Goal: Task Accomplishment & Management: Manage account settings

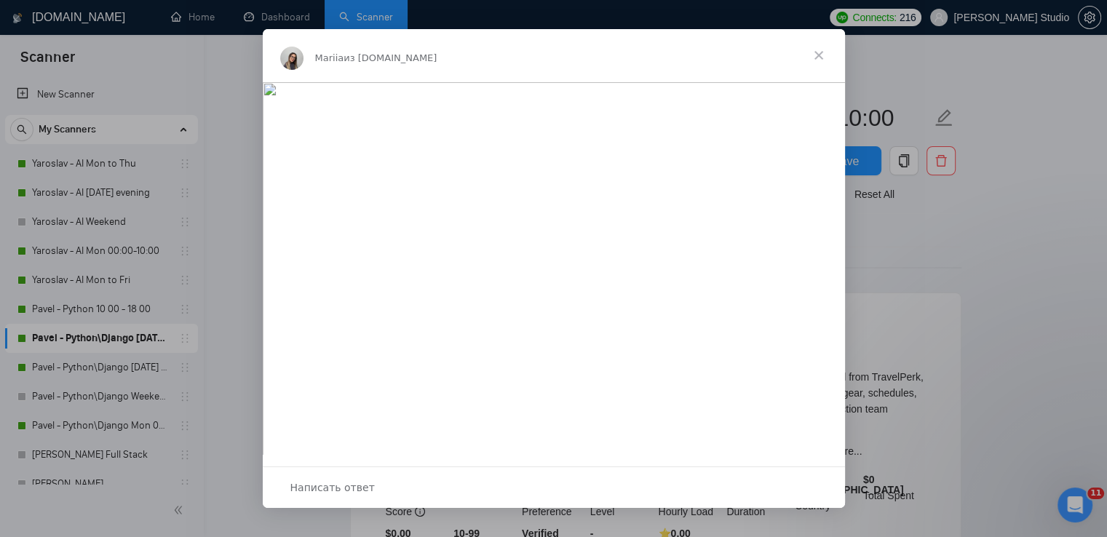
click at [816, 59] on span "Закрыть" at bounding box center [819, 55] width 52 height 52
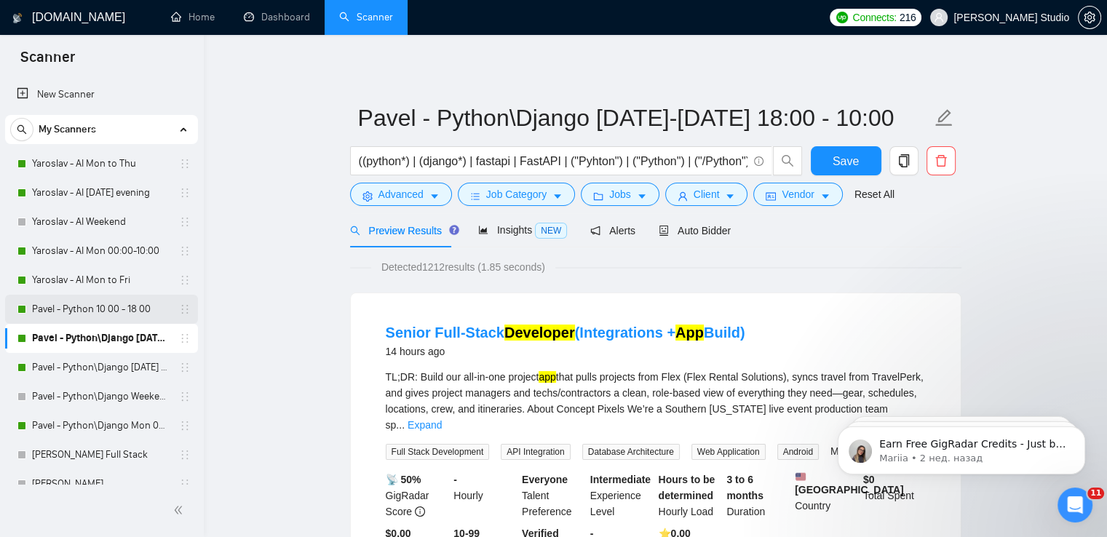
click at [84, 308] on link "Pavel - Python 10 00 - 18 00" at bounding box center [101, 309] width 138 height 29
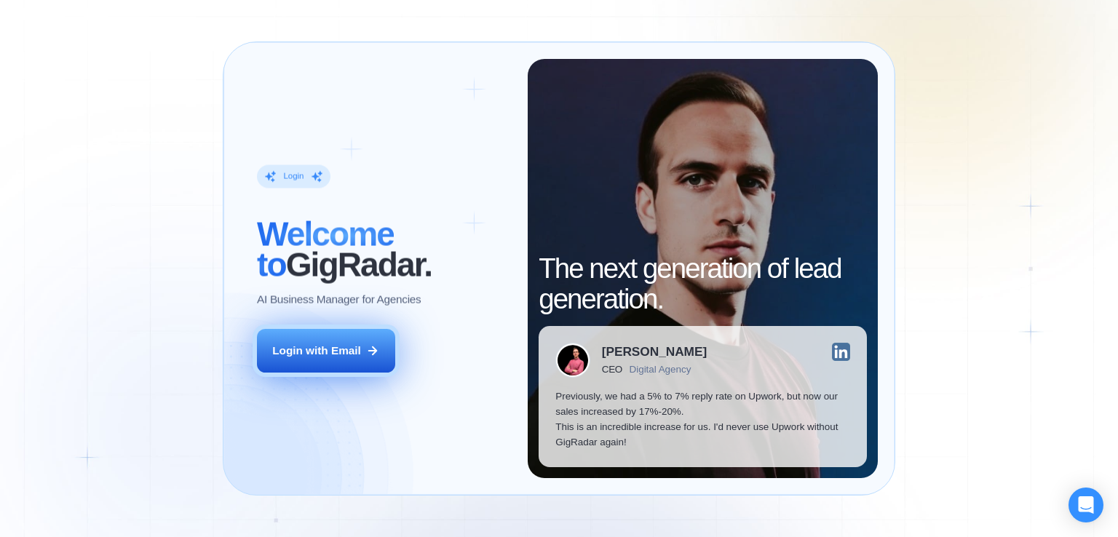
click at [331, 353] on div "Login with Email" at bounding box center [316, 350] width 89 height 15
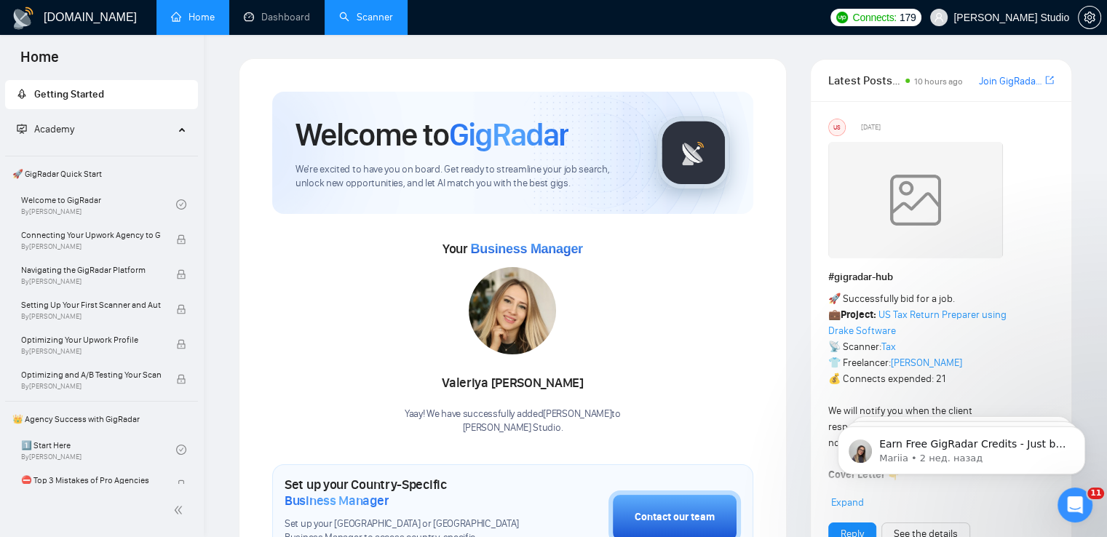
click at [374, 21] on link "Scanner" at bounding box center [366, 17] width 54 height 12
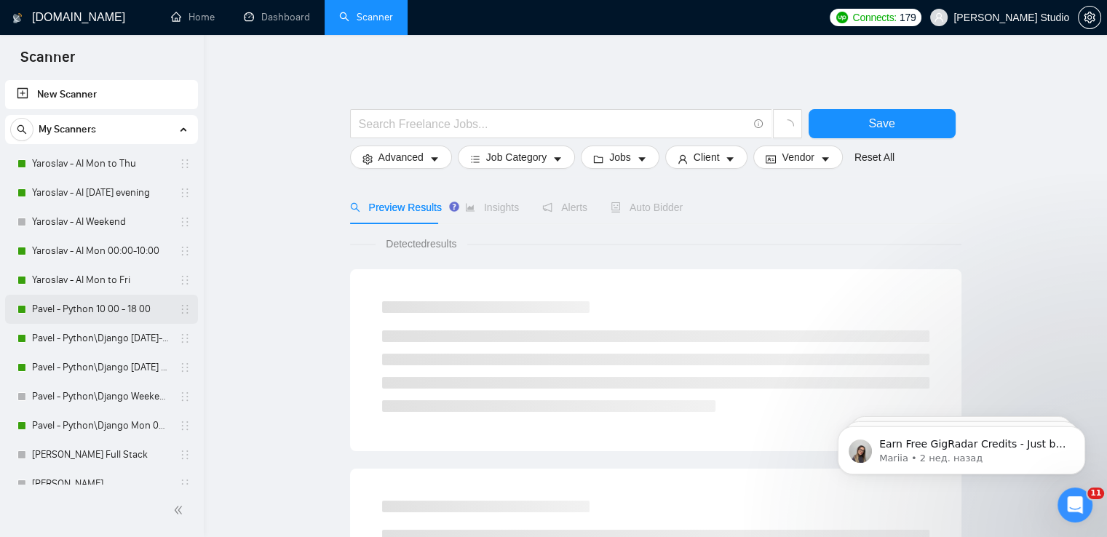
click at [107, 306] on link "Pavel - Python 10 00 - 18 00" at bounding box center [101, 309] width 138 height 29
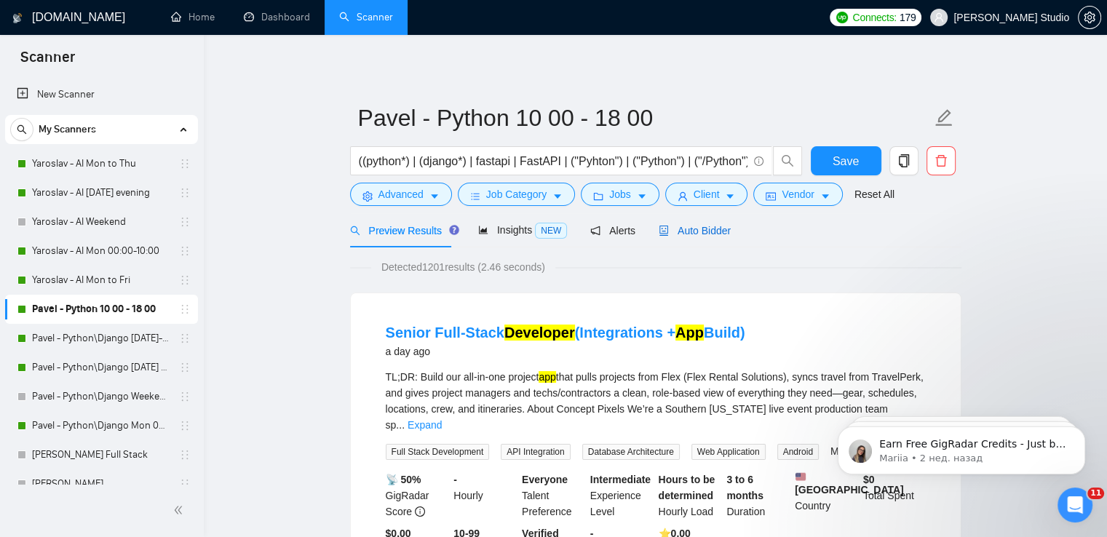
click at [694, 230] on span "Auto Bidder" at bounding box center [695, 231] width 72 height 12
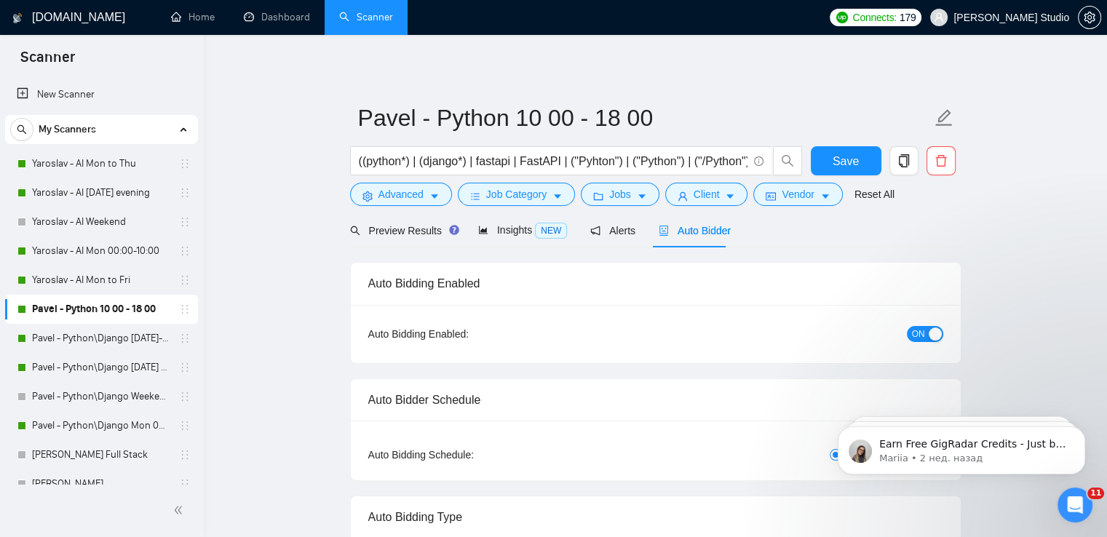
radio input "false"
radio input "true"
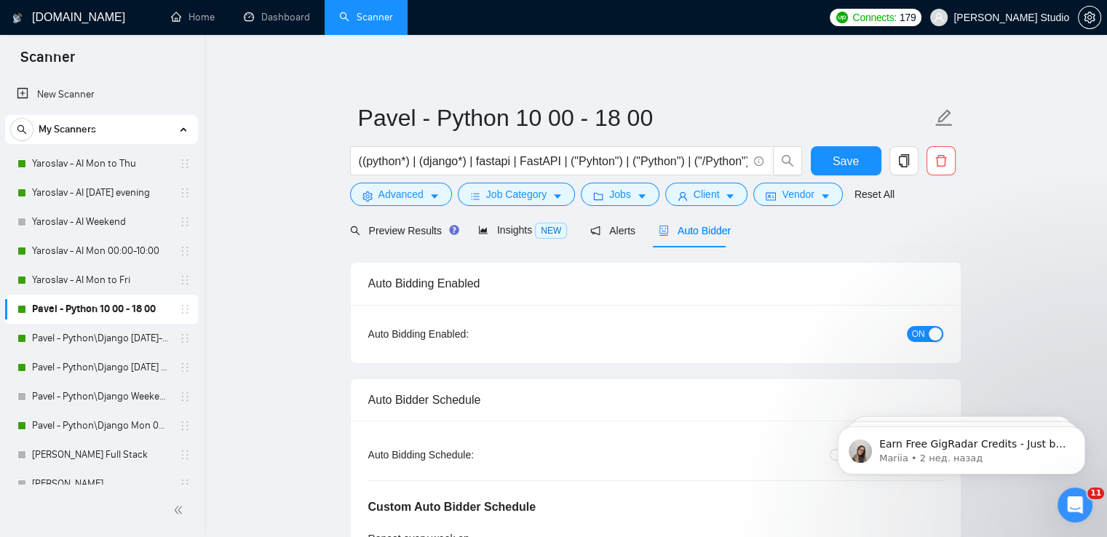
scroll to position [146, 0]
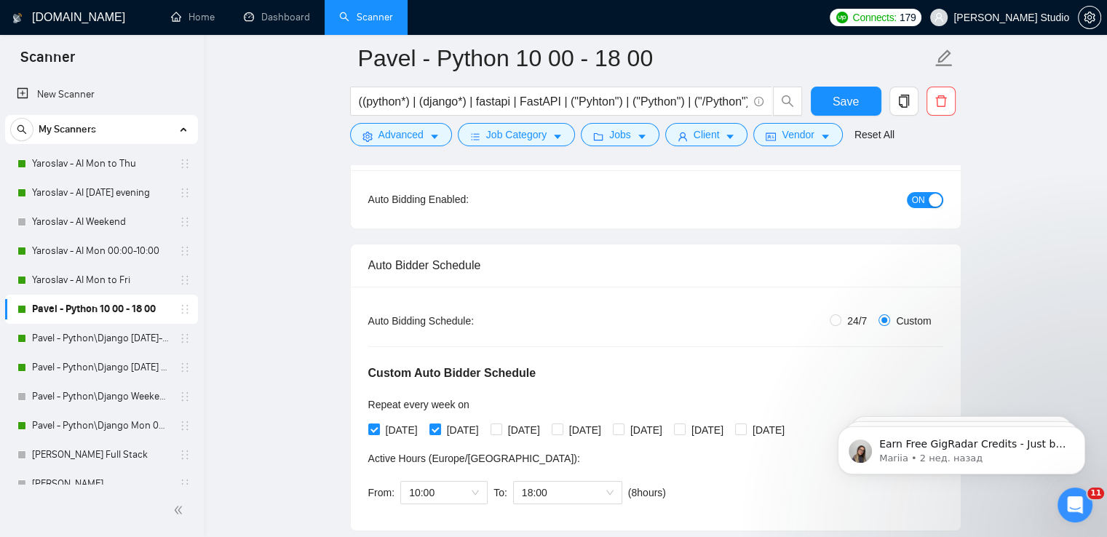
click at [914, 202] on span "ON" at bounding box center [918, 200] width 13 height 16
click at [848, 100] on span "Save" at bounding box center [846, 101] width 26 height 18
click at [87, 280] on link "Yaroslav - AI Mon to Fri" at bounding box center [101, 280] width 138 height 29
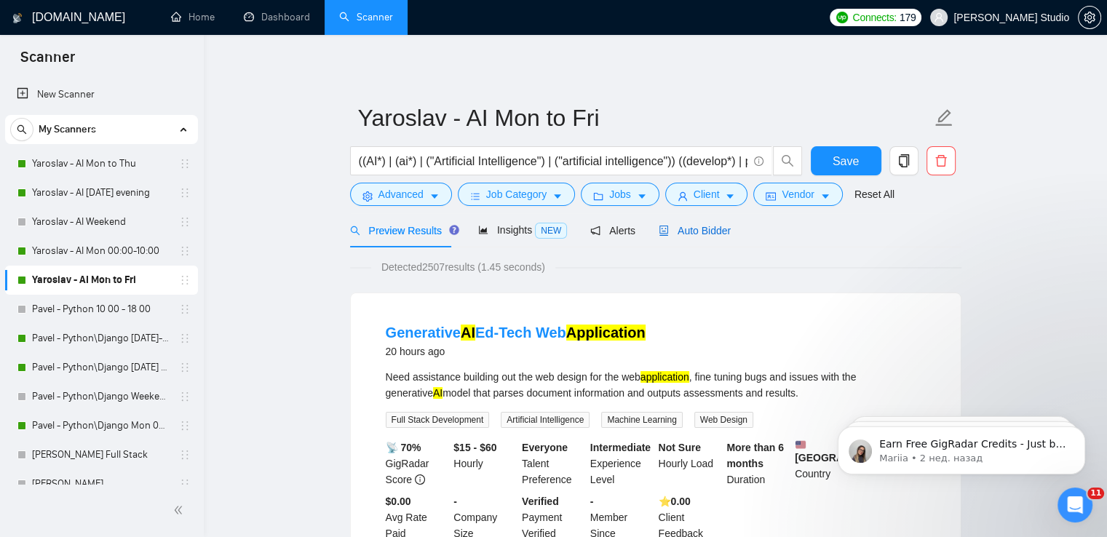
click at [719, 231] on span "Auto Bidder" at bounding box center [695, 231] width 72 height 12
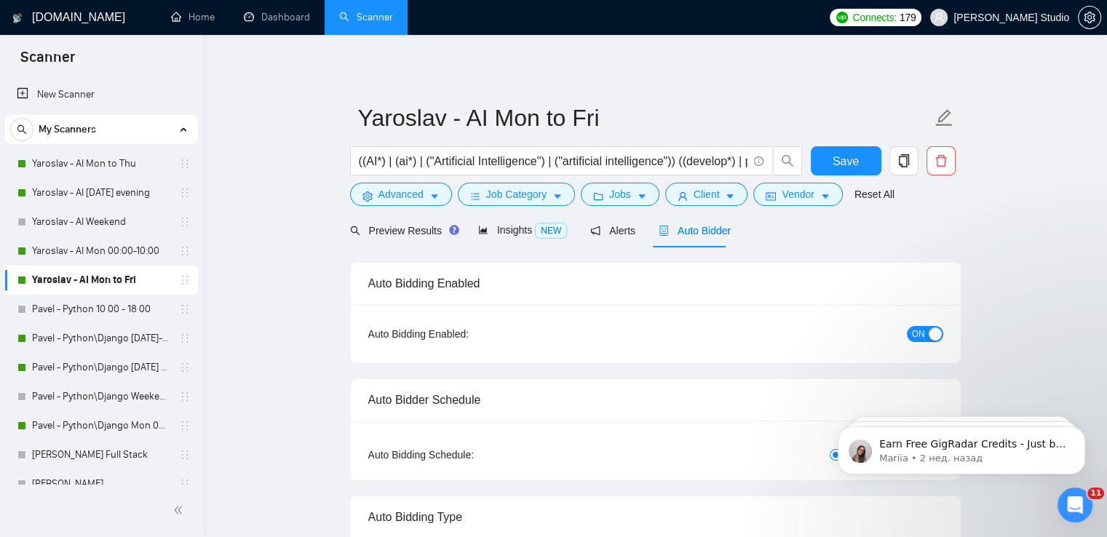
click at [914, 333] on span "ON" at bounding box center [918, 334] width 13 height 16
click at [854, 155] on span "Save" at bounding box center [846, 161] width 26 height 18
click at [75, 221] on link "Yaroslav - AI Weekend" at bounding box center [101, 221] width 138 height 29
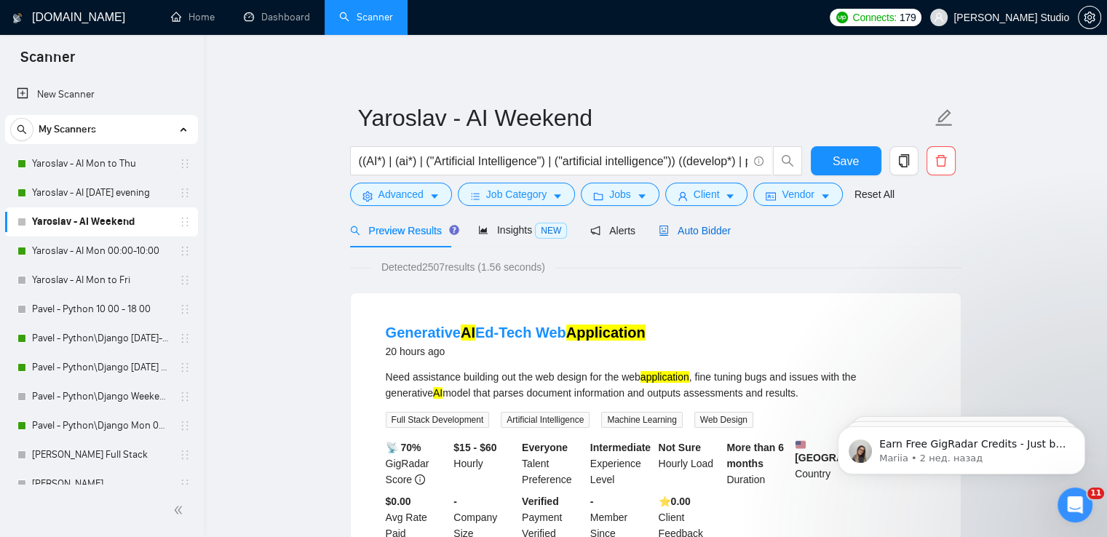
click at [697, 226] on span "Auto Bidder" at bounding box center [695, 231] width 72 height 12
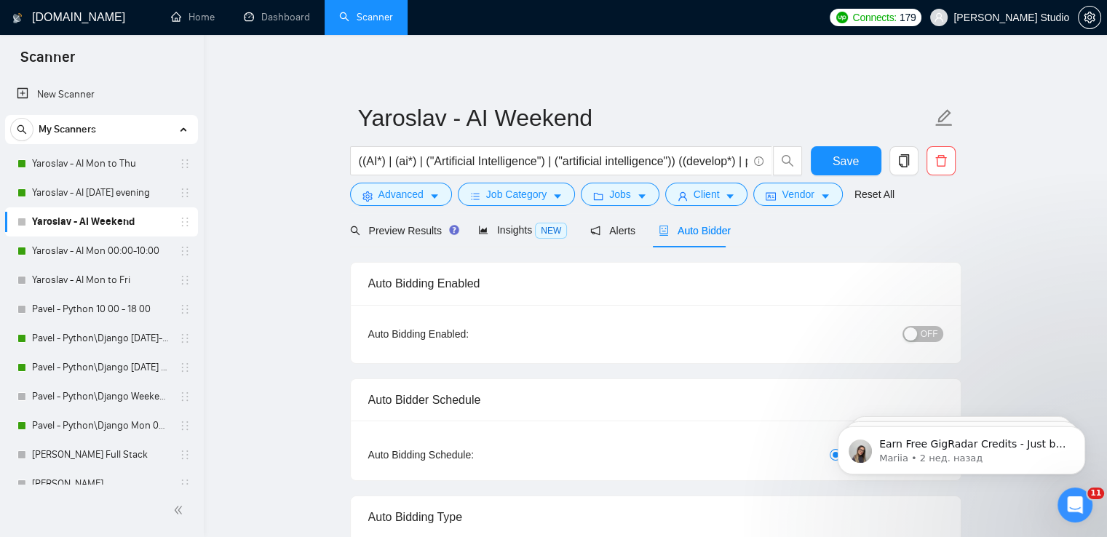
radio input "false"
radio input "true"
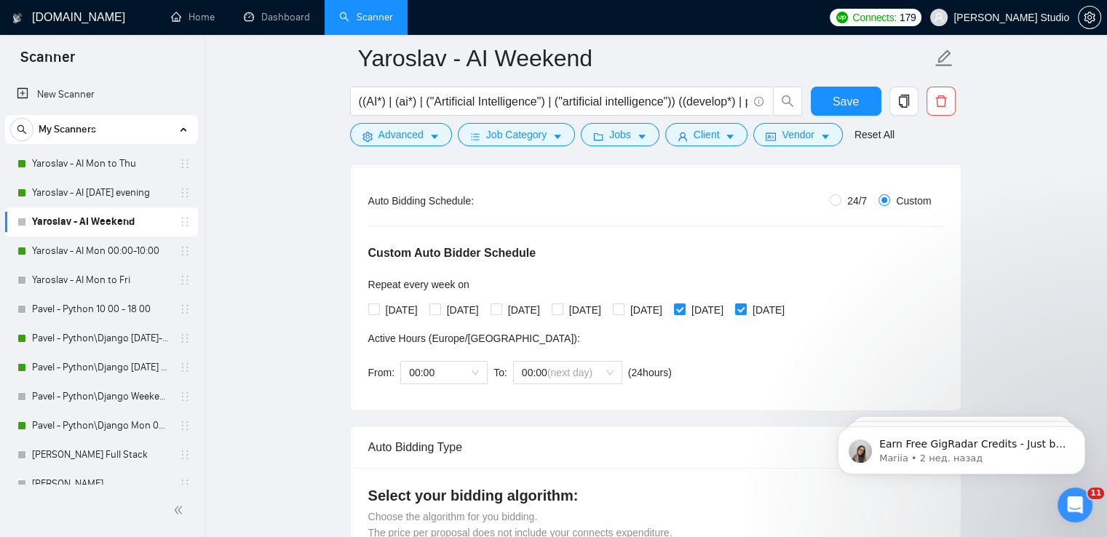
scroll to position [291, 0]
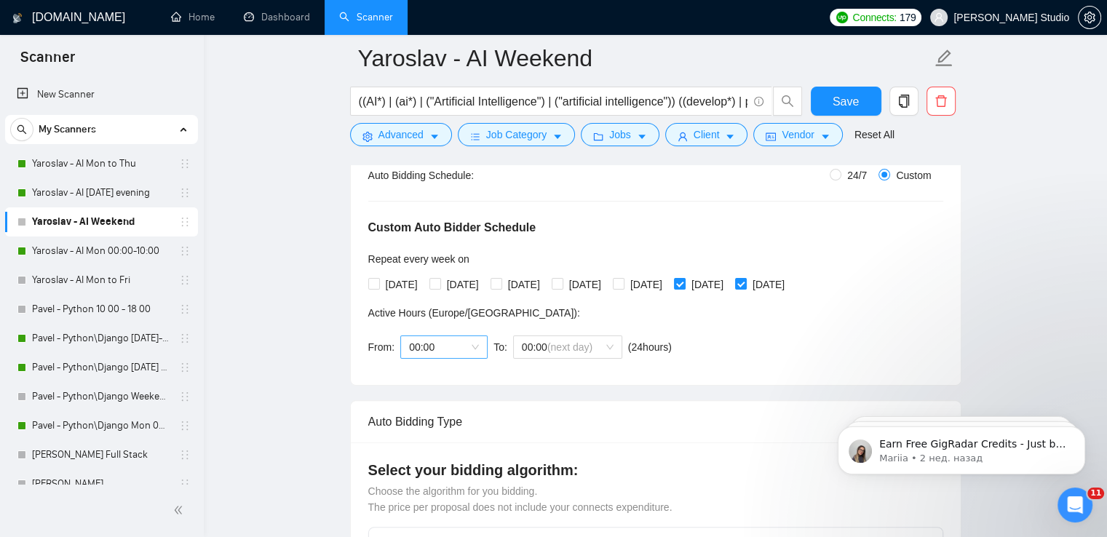
click at [475, 347] on span "00:00" at bounding box center [444, 347] width 70 height 22
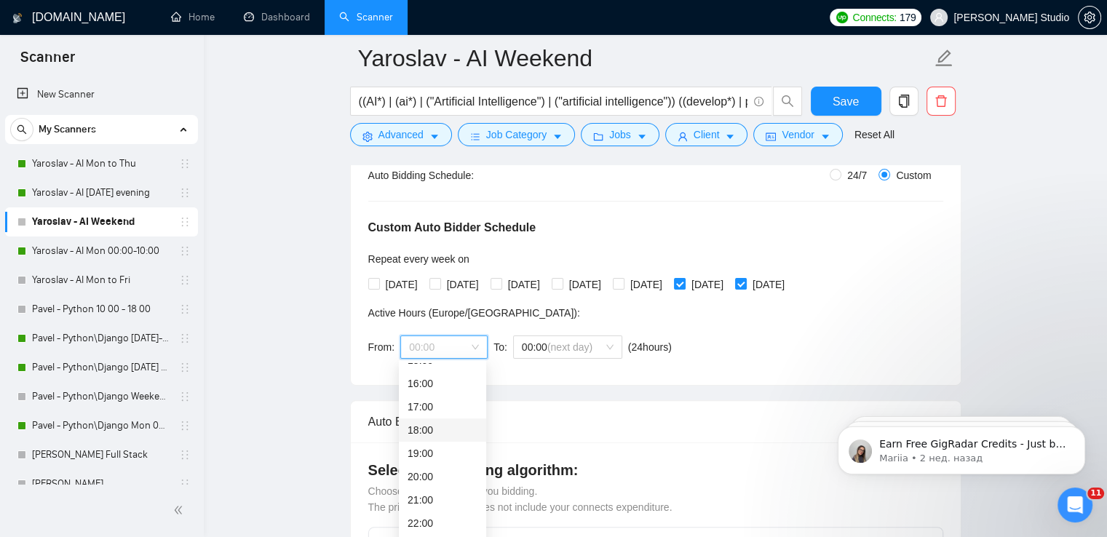
click at [437, 429] on div "18:00" at bounding box center [443, 430] width 70 height 16
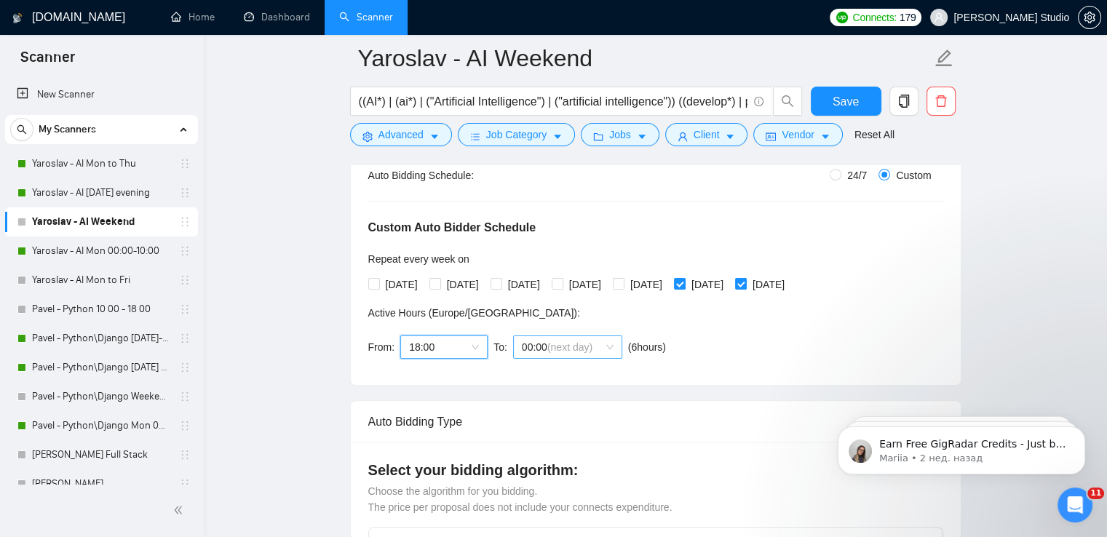
click at [608, 342] on span "00:00 (next day)" at bounding box center [568, 347] width 92 height 22
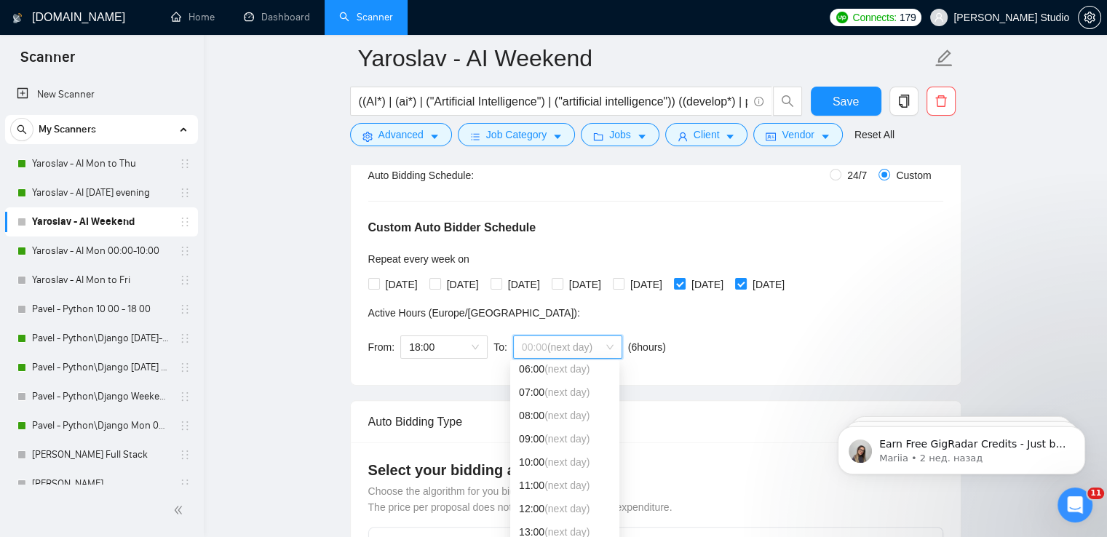
scroll to position [218, 0]
click at [559, 391] on span "(next day)" at bounding box center [566, 390] width 45 height 12
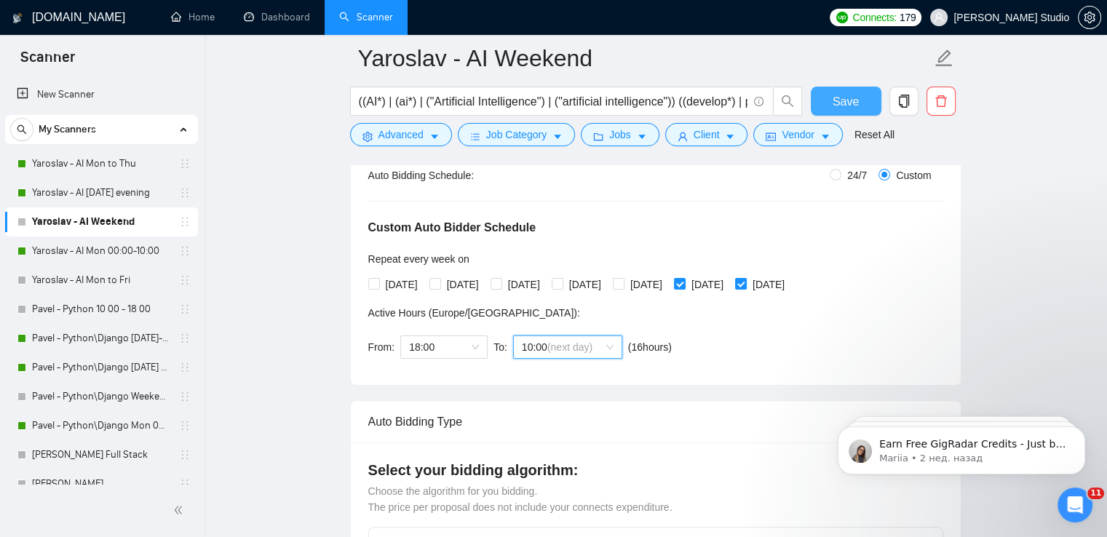
click at [844, 97] on span "Save" at bounding box center [846, 101] width 26 height 18
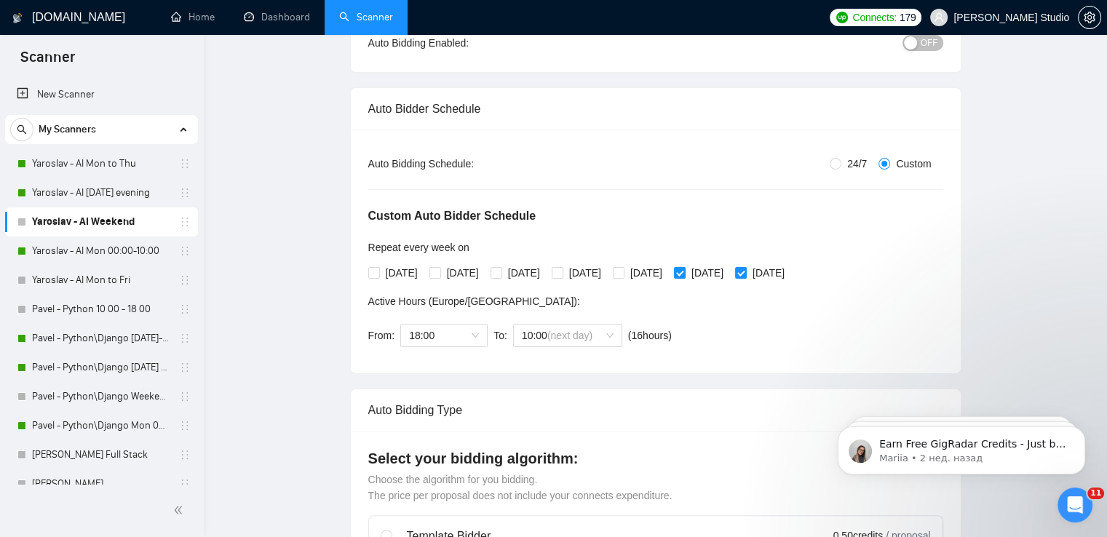
scroll to position [0, 0]
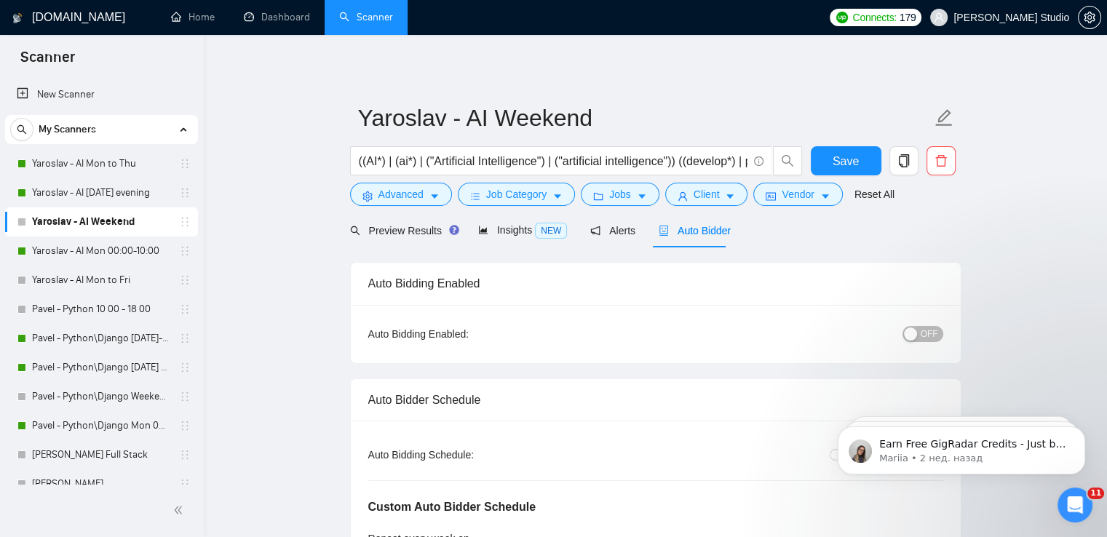
click at [930, 335] on span "OFF" at bounding box center [929, 334] width 17 height 16
click at [838, 157] on span "Save" at bounding box center [846, 161] width 26 height 18
click at [81, 400] on link "Pavel - Python\Django Weekends" at bounding box center [101, 396] width 138 height 29
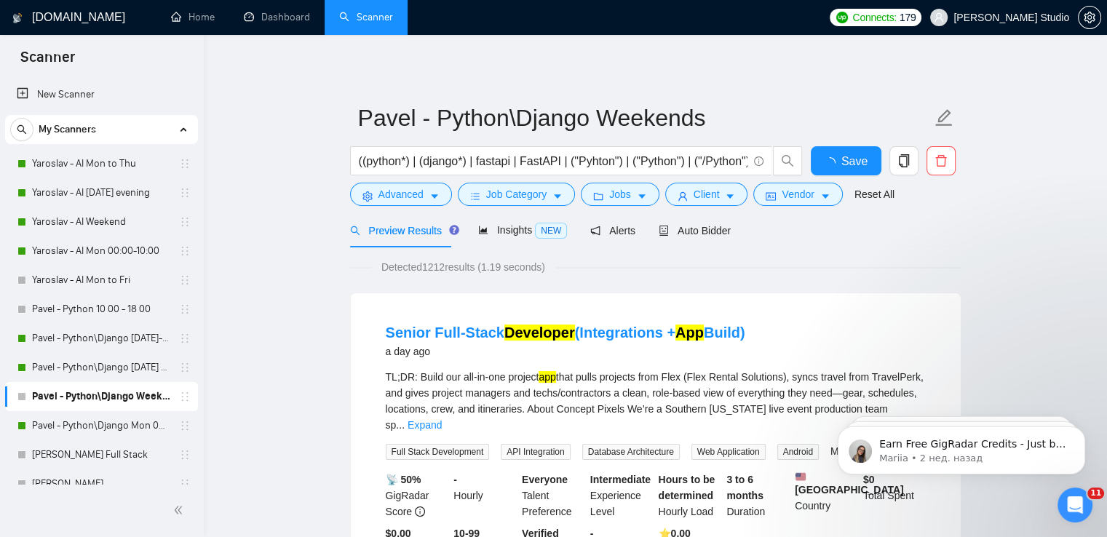
scroll to position [73, 0]
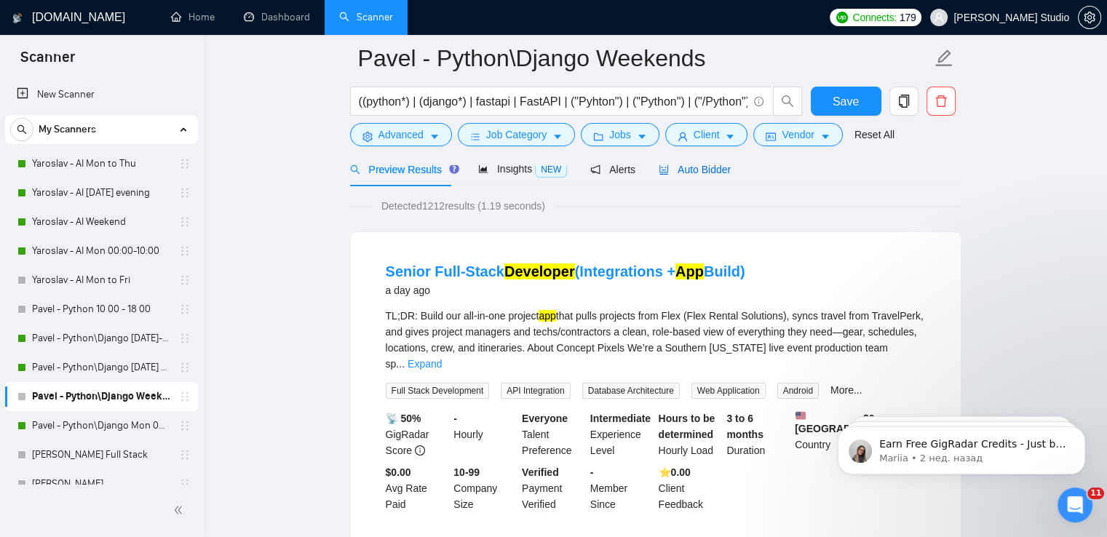
click at [705, 168] on span "Auto Bidder" at bounding box center [695, 170] width 72 height 12
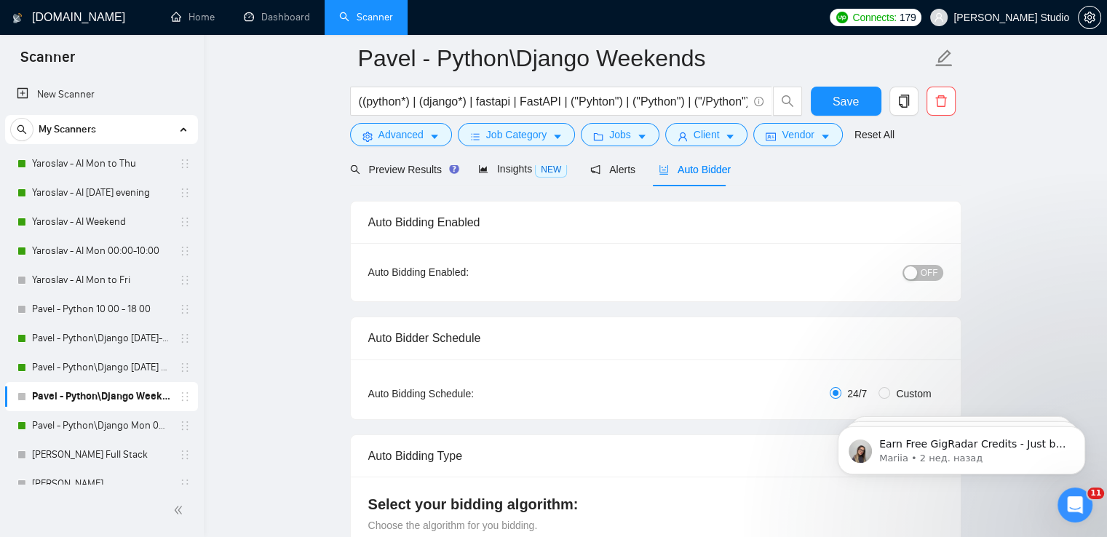
radio input "false"
radio input "true"
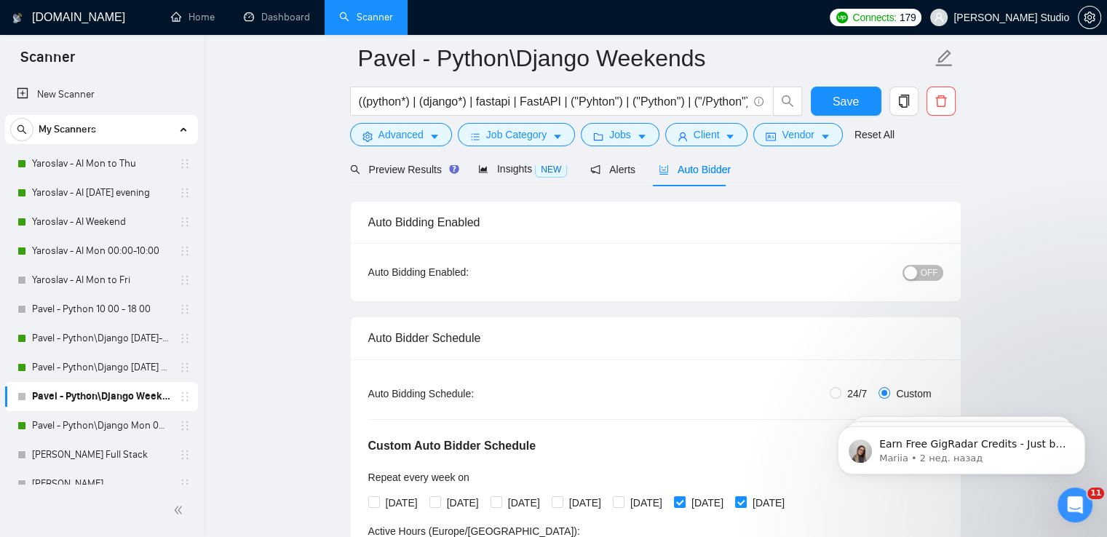
scroll to position [291, 0]
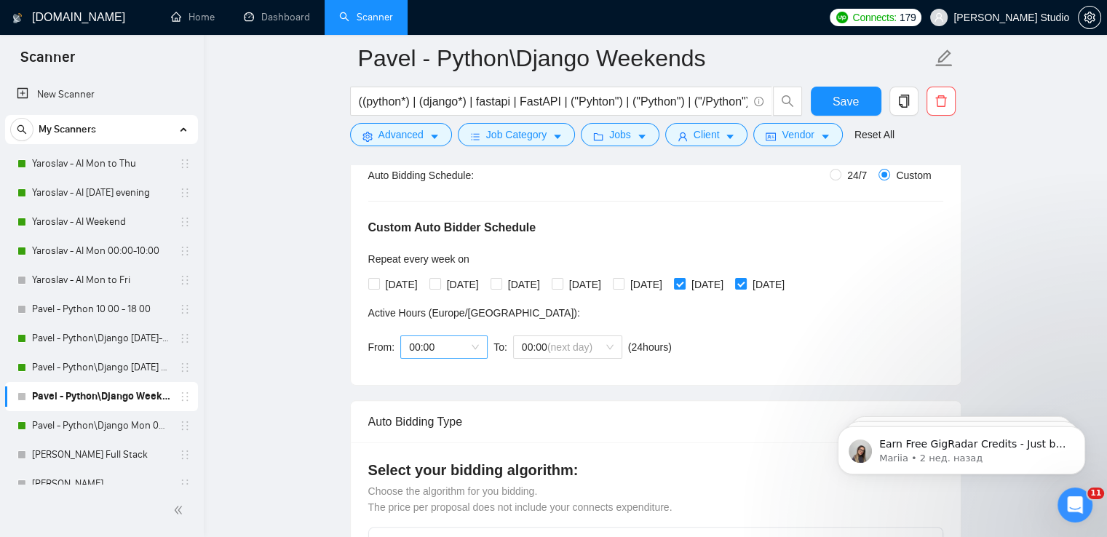
click at [471, 349] on span "00:00" at bounding box center [444, 347] width 70 height 22
click at [432, 501] on div "18:00" at bounding box center [443, 503] width 70 height 16
click at [608, 348] on span "00:00 (next day)" at bounding box center [568, 347] width 92 height 22
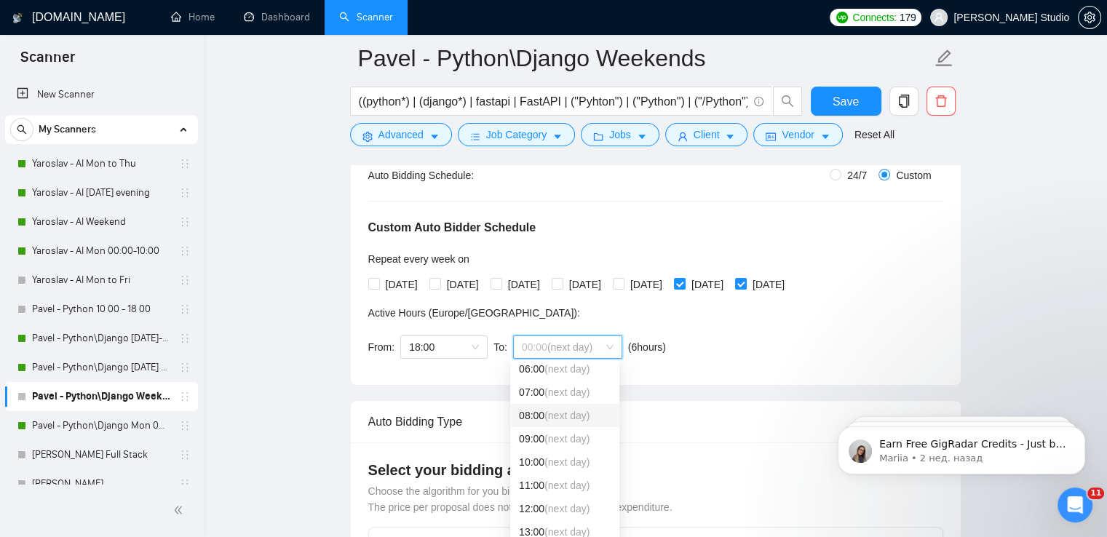
scroll to position [218, 0]
click at [563, 391] on span "(next day)" at bounding box center [566, 390] width 45 height 12
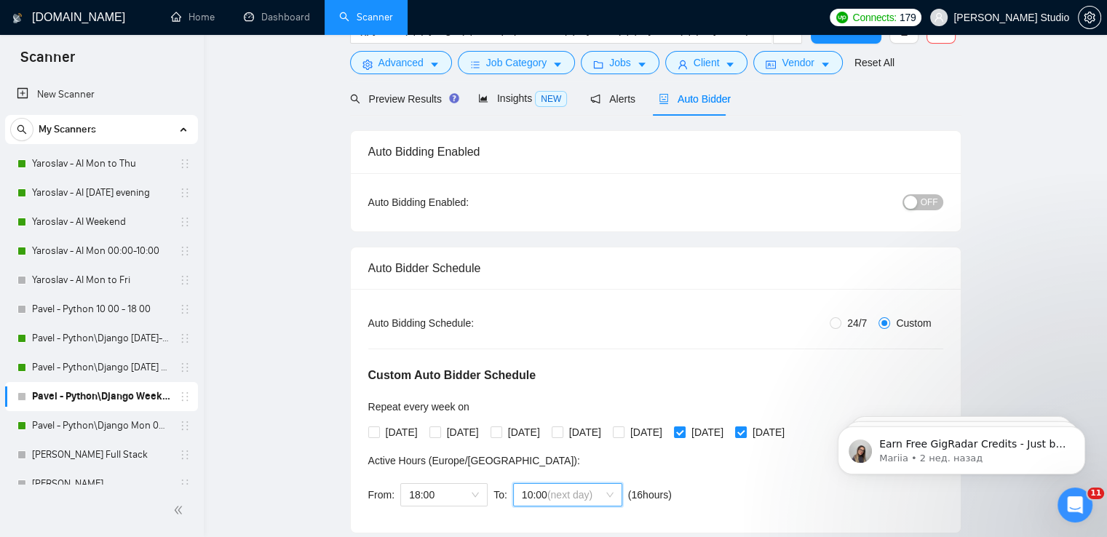
scroll to position [0, 0]
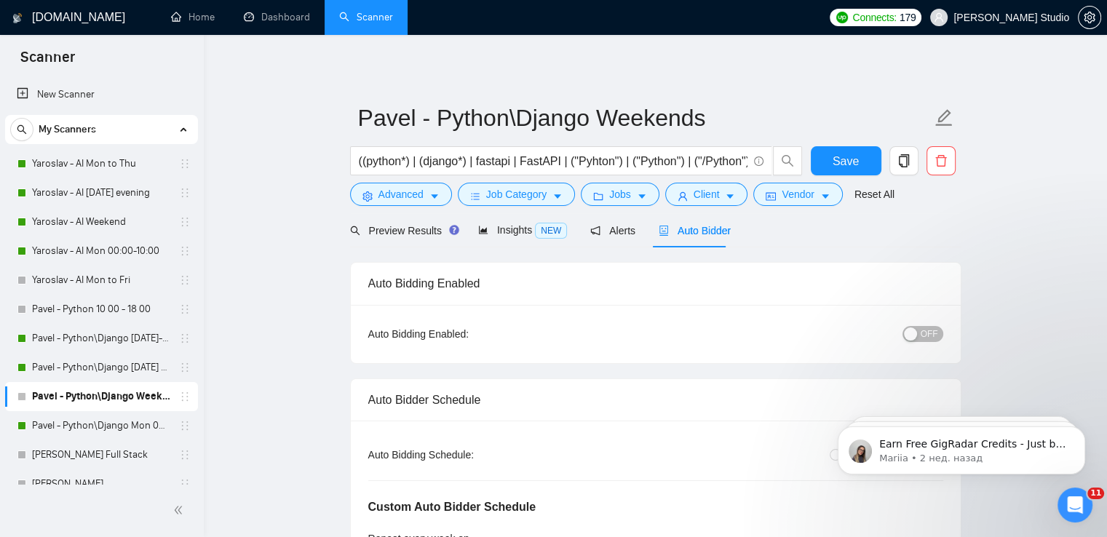
click at [932, 333] on span "OFF" at bounding box center [929, 334] width 17 height 16
click at [844, 155] on span "Save" at bounding box center [846, 161] width 26 height 18
